Goal: Navigation & Orientation: Understand site structure

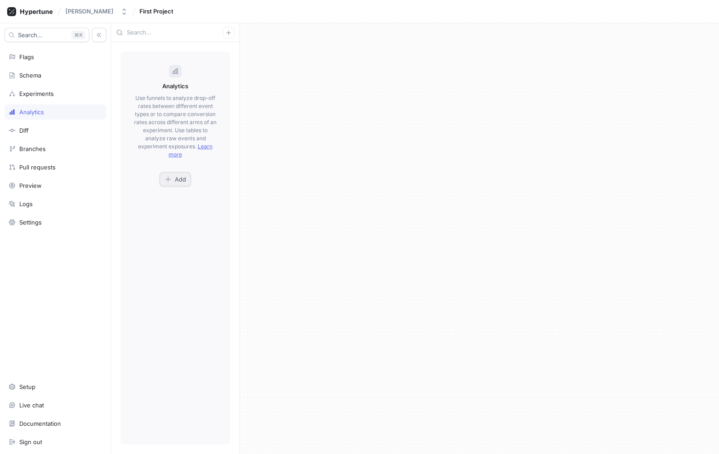
click at [183, 178] on span "Add" at bounding box center [180, 179] width 11 height 5
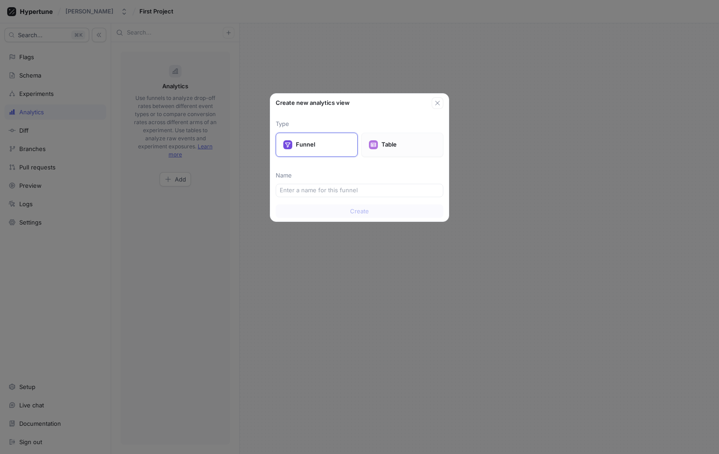
click at [415, 143] on p "Table" at bounding box center [408, 144] width 54 height 9
click at [436, 103] on icon "button" at bounding box center [437, 103] width 4 height 4
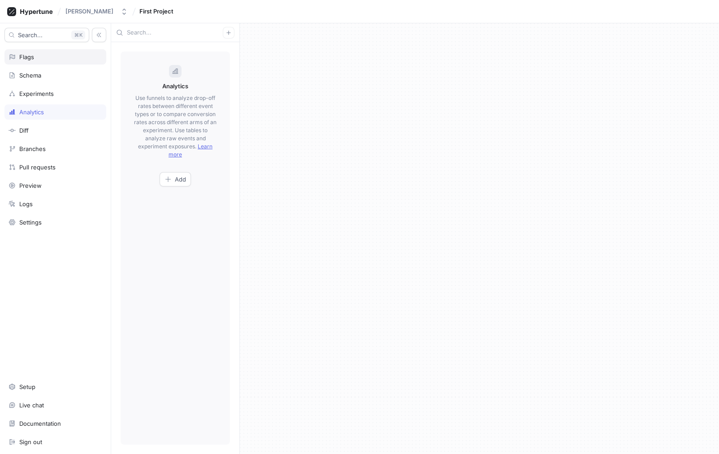
click at [36, 61] on div "Flags" at bounding box center [55, 56] width 102 height 15
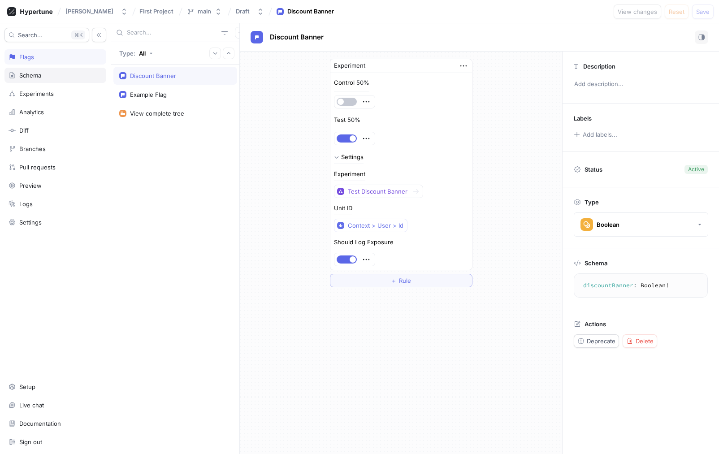
click at [47, 81] on div "Schema" at bounding box center [55, 75] width 102 height 15
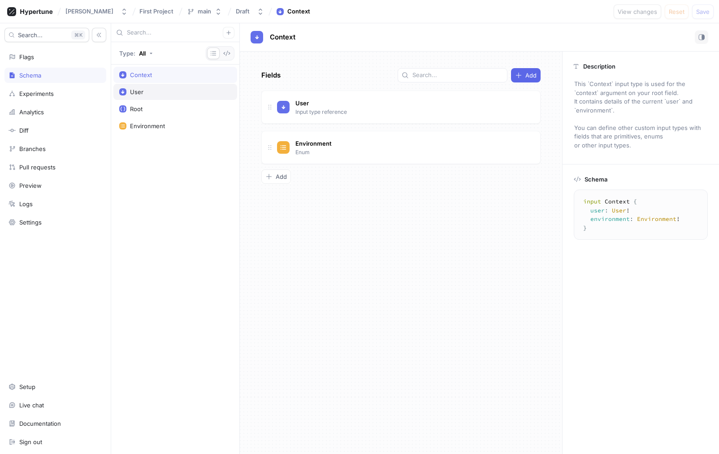
click at [156, 85] on div "User" at bounding box center [175, 92] width 124 height 16
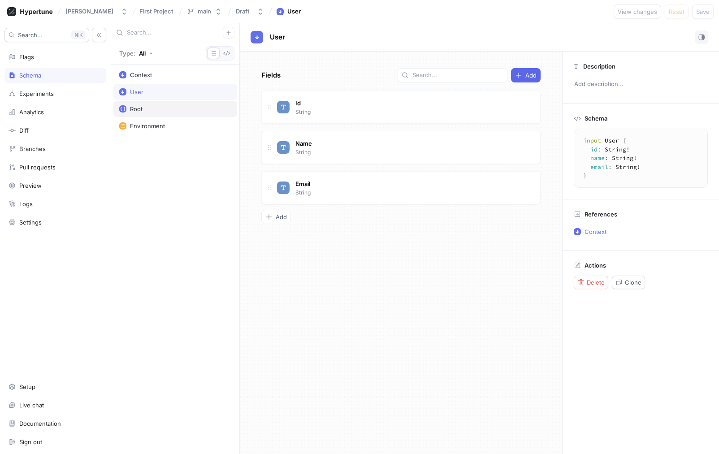
click at [144, 107] on div "Root" at bounding box center [175, 108] width 112 height 7
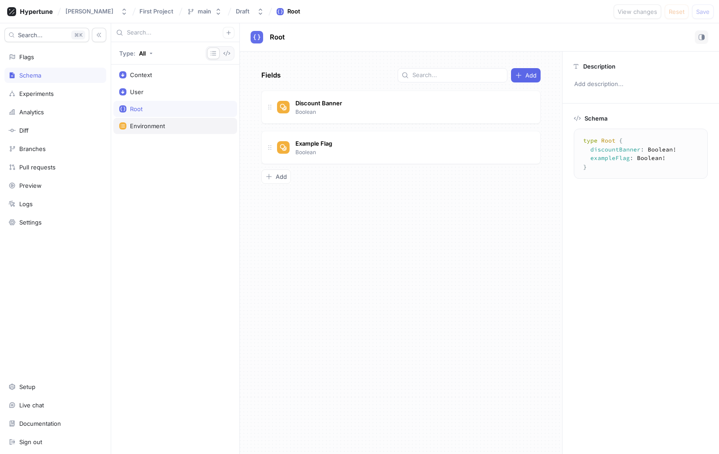
click at [146, 132] on div "Environment" at bounding box center [175, 126] width 124 height 16
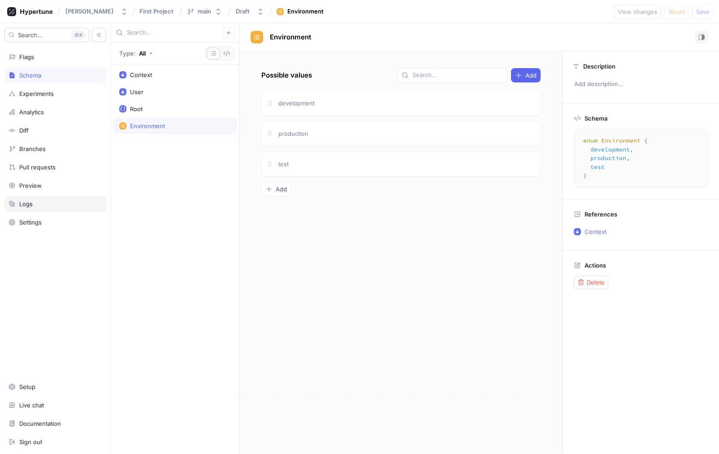
click at [68, 201] on div "Logs" at bounding box center [56, 203] width 94 height 7
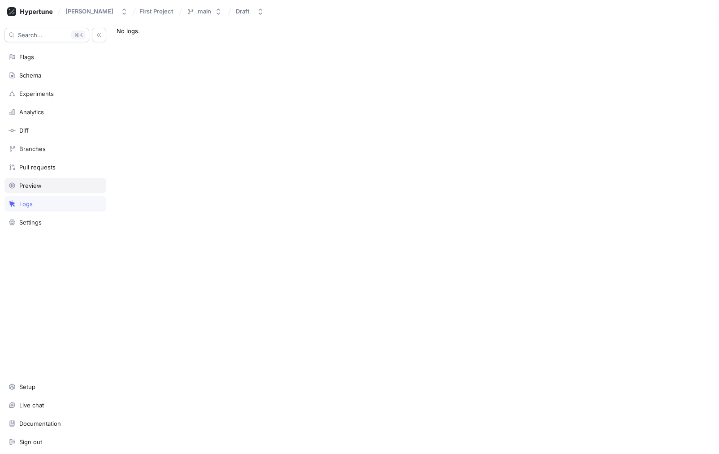
click at [46, 185] on div "Preview" at bounding box center [56, 185] width 94 height 7
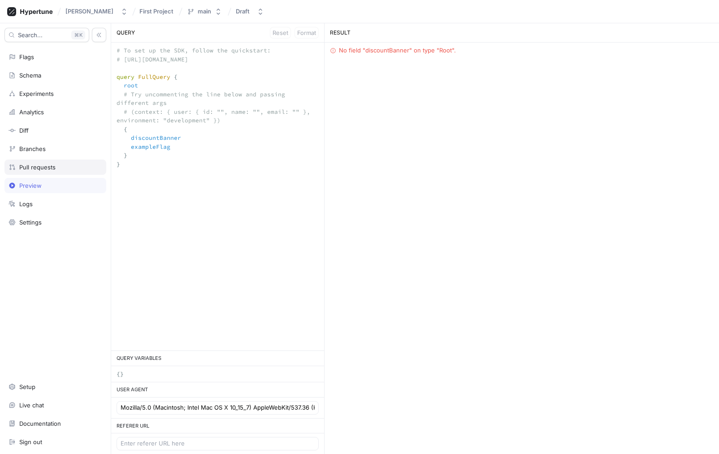
click at [69, 170] on div "Pull requests" at bounding box center [56, 167] width 94 height 7
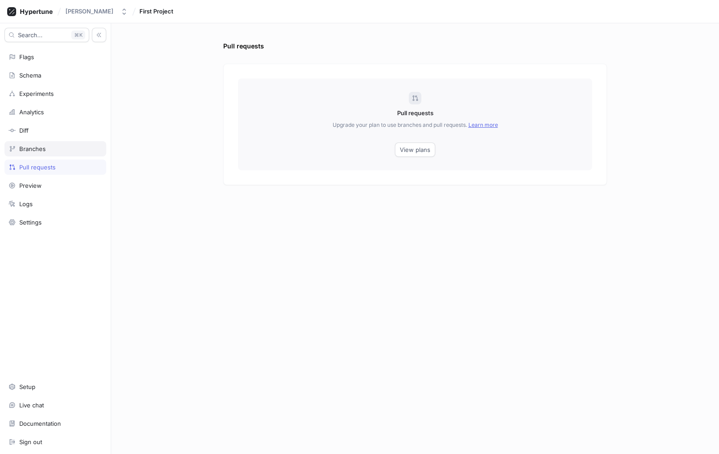
click at [73, 148] on div "Branches" at bounding box center [56, 148] width 94 height 7
click at [68, 132] on div "Diff" at bounding box center [56, 130] width 94 height 7
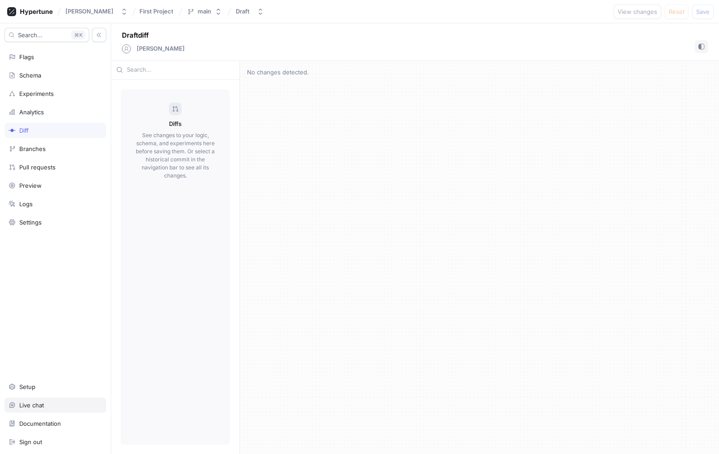
click at [36, 406] on div "Live chat" at bounding box center [31, 404] width 25 height 7
click at [35, 384] on div "Setup" at bounding box center [27, 386] width 16 height 7
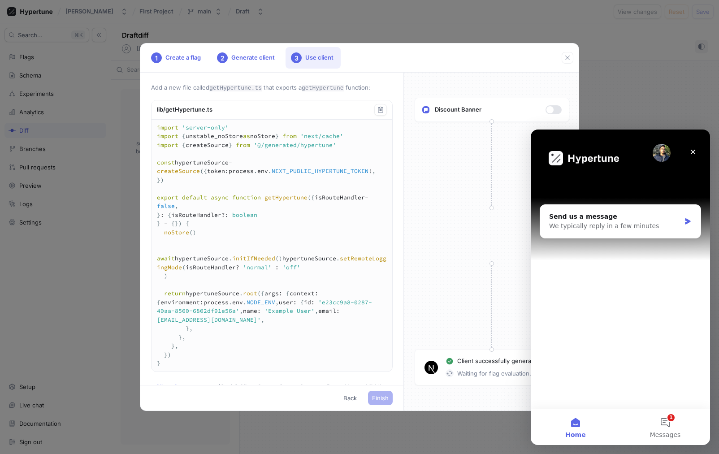
click at [378, 422] on div "1 Create a flag 2 Generate client 3 Use client Add a new file called getHypertu…" at bounding box center [359, 227] width 719 height 454
click at [698, 149] on div "Close" at bounding box center [693, 152] width 16 height 16
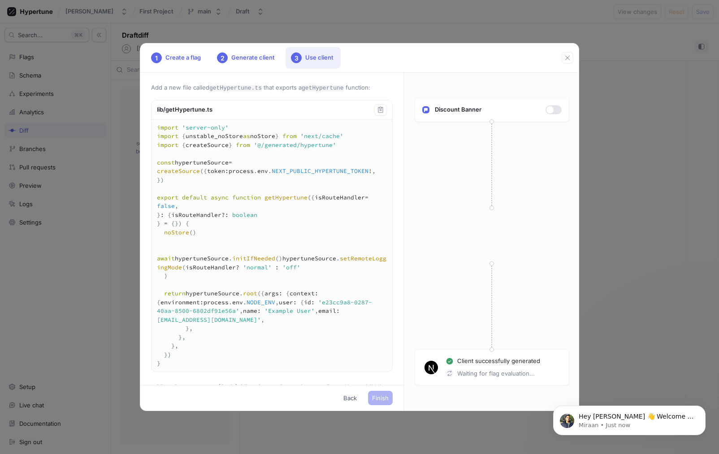
click at [686, 149] on div "1 Create a flag 2 Generate client 3 Use client Add a new file called getHypertu…" at bounding box center [359, 227] width 719 height 454
click at [565, 56] on icon "button" at bounding box center [567, 57] width 7 height 7
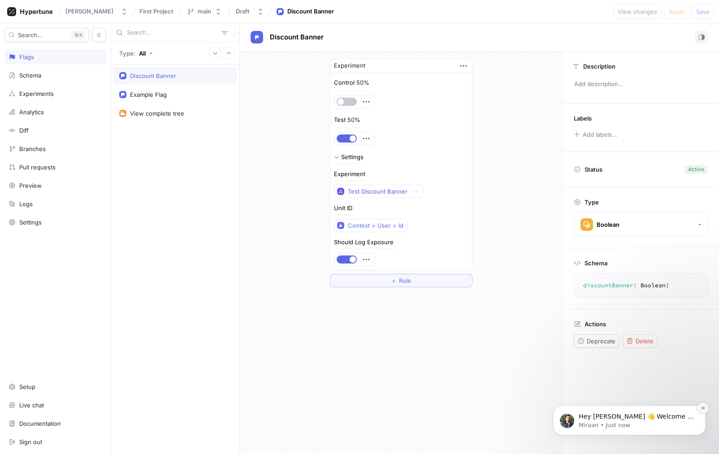
click at [703, 411] on button "Dismiss notification" at bounding box center [703, 408] width 12 height 12
